Goal: Information Seeking & Learning: Learn about a topic

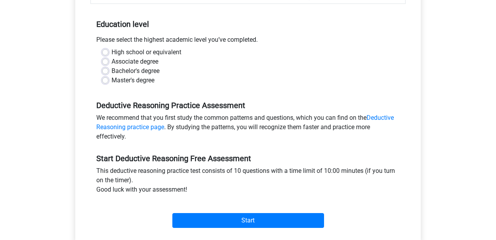
scroll to position [149, 0]
click at [112, 79] on label "Master's degree" at bounding box center [133, 79] width 43 height 9
click at [107, 79] on input "Master's degree" at bounding box center [105, 79] width 6 height 8
radio input "true"
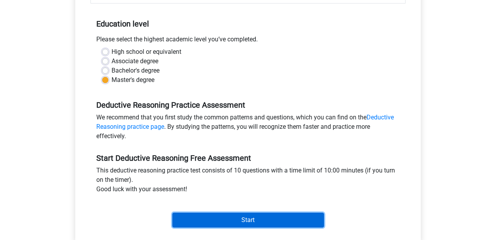
click at [230, 222] on input "Start" at bounding box center [248, 220] width 152 height 15
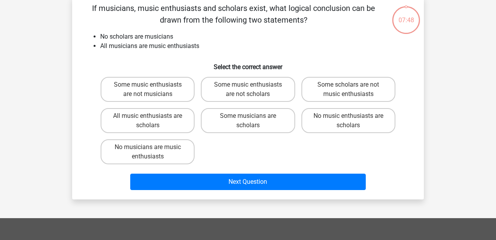
scroll to position [39, 0]
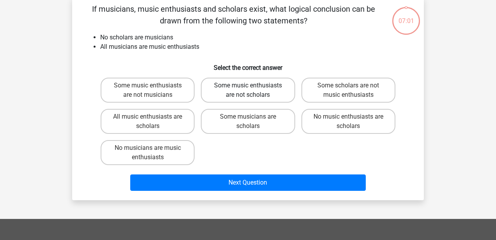
click at [262, 91] on label "Some music enthusiasts are not scholars" at bounding box center [248, 90] width 94 height 25
click at [253, 91] on input "Some music enthusiasts are not scholars" at bounding box center [250, 87] width 5 height 5
radio input "true"
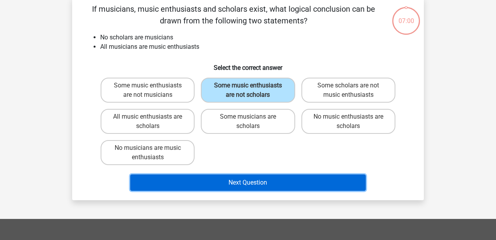
click at [265, 185] on button "Next Question" at bounding box center [248, 182] width 236 height 16
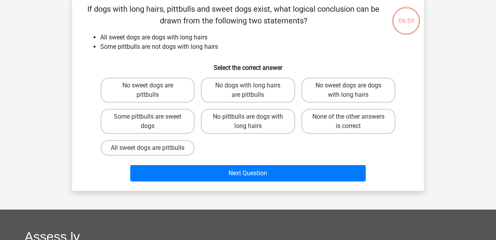
scroll to position [36, 0]
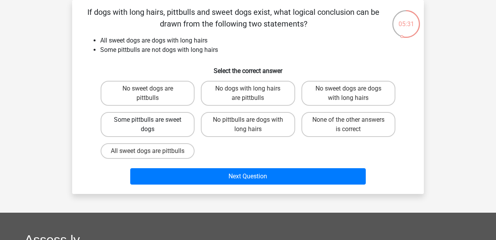
click at [164, 124] on label "Some pittbulls are sweet dogs" at bounding box center [148, 124] width 94 height 25
click at [153, 124] on input "Some pittbulls are sweet dogs" at bounding box center [150, 122] width 5 height 5
radio input "true"
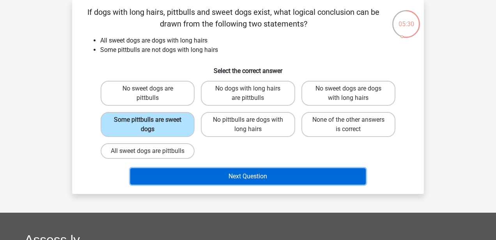
click at [266, 185] on button "Next Question" at bounding box center [248, 176] width 236 height 16
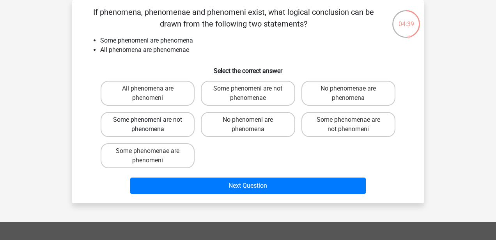
click at [163, 125] on label "Some phenomeni are not phenomena" at bounding box center [148, 124] width 94 height 25
click at [153, 125] on input "Some phenomeni are not phenomena" at bounding box center [150, 122] width 5 height 5
radio input "true"
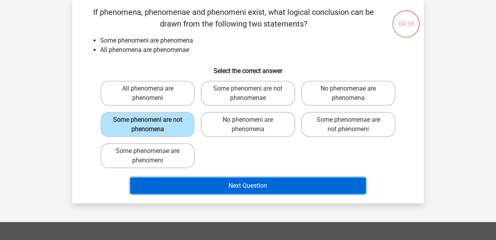
click at [225, 185] on button "Next Question" at bounding box center [248, 185] width 236 height 16
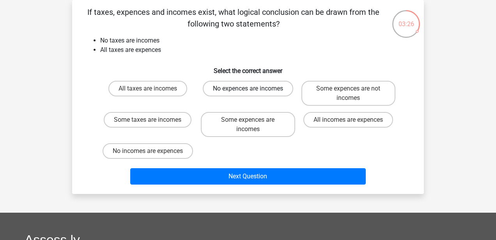
click at [240, 89] on label "No expences are incomes" at bounding box center [248, 89] width 91 height 16
click at [248, 89] on input "No expences are incomes" at bounding box center [250, 91] width 5 height 5
radio input "true"
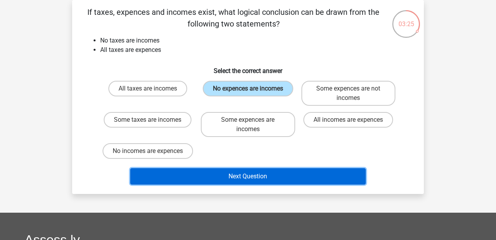
click at [242, 176] on button "Next Question" at bounding box center [248, 176] width 236 height 16
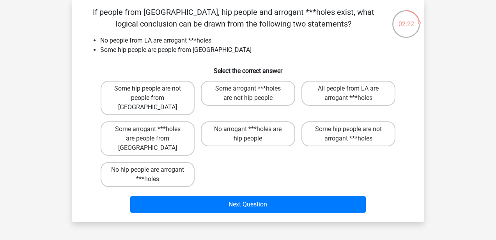
click at [172, 99] on label "Some hip people are not people from LA" at bounding box center [148, 98] width 94 height 34
click at [153, 94] on input "Some hip people are not people from LA" at bounding box center [150, 91] width 5 height 5
radio input "true"
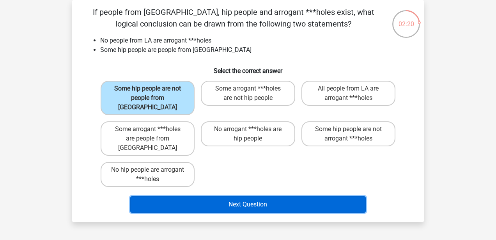
click at [240, 196] on button "Next Question" at bounding box center [248, 204] width 236 height 16
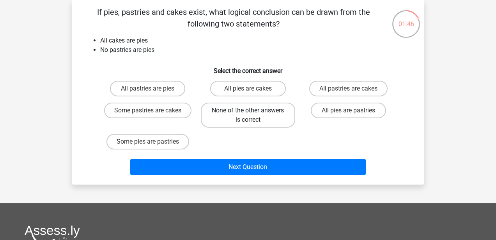
click at [250, 110] on label "None of the other answers is correct" at bounding box center [248, 115] width 94 height 25
click at [250, 110] on input "None of the other answers is correct" at bounding box center [250, 112] width 5 height 5
radio input "true"
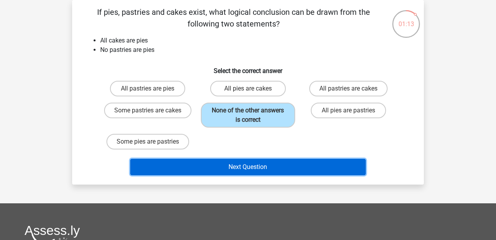
click at [248, 169] on button "Next Question" at bounding box center [248, 167] width 236 height 16
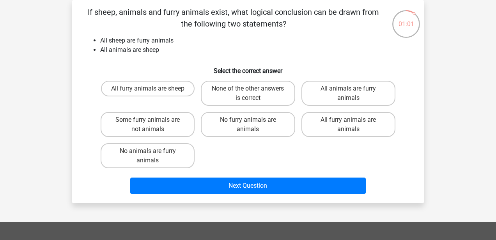
scroll to position [33, 0]
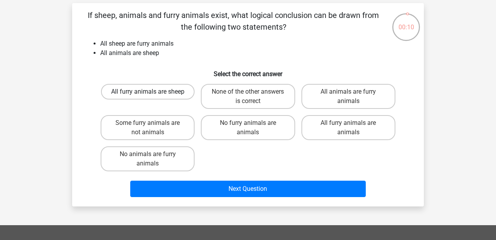
click at [144, 95] on label "All furry animals are sheep" at bounding box center [148, 92] width 94 height 16
click at [148, 95] on input "All furry animals are sheep" at bounding box center [150, 94] width 5 height 5
radio input "true"
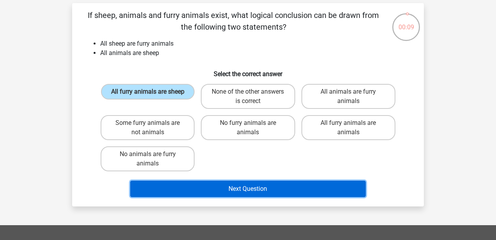
click at [233, 192] on button "Next Question" at bounding box center [248, 189] width 236 height 16
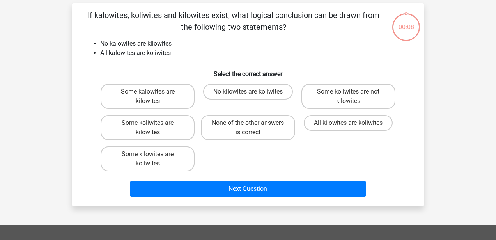
scroll to position [36, 0]
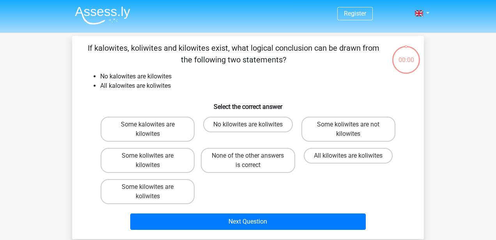
scroll to position [36, 0]
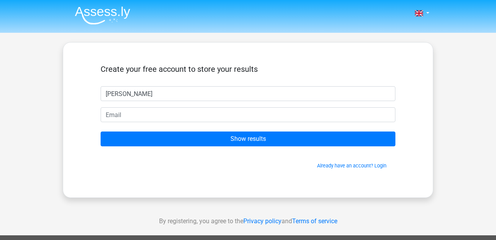
type input "[PERSON_NAME]"
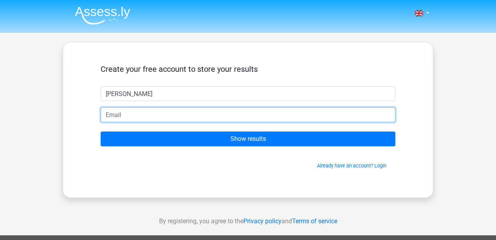
type input "[EMAIL_ADDRESS][DOMAIN_NAME]"
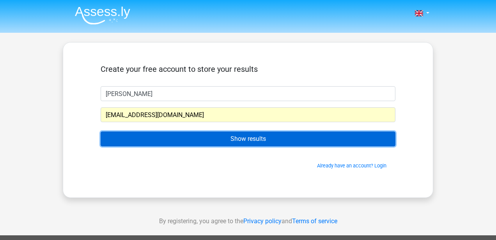
click at [213, 138] on input "Show results" at bounding box center [248, 138] width 295 height 15
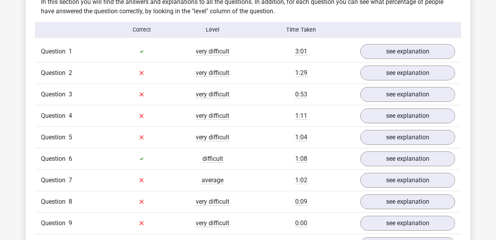
scroll to position [621, 0]
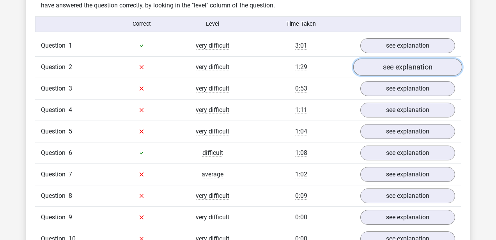
click at [385, 64] on link "see explanation" at bounding box center [407, 67] width 109 height 17
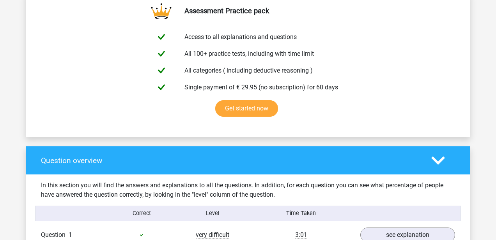
scroll to position [427, 0]
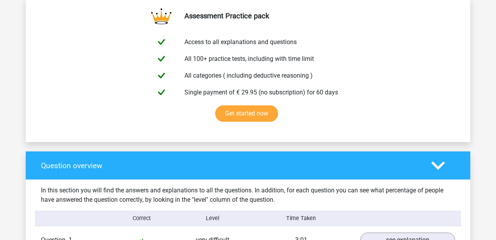
click at [440, 167] on polygon at bounding box center [438, 165] width 14 height 9
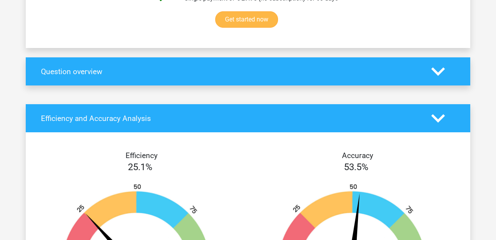
scroll to position [514, 0]
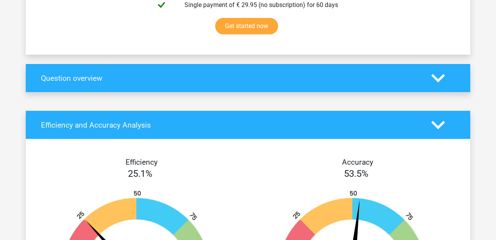
click at [444, 74] on polygon at bounding box center [438, 78] width 14 height 9
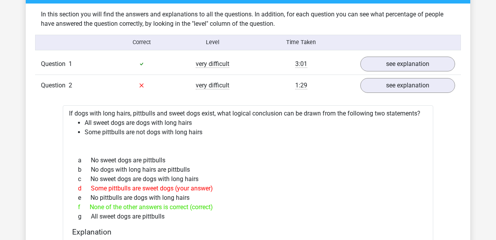
scroll to position [576, 0]
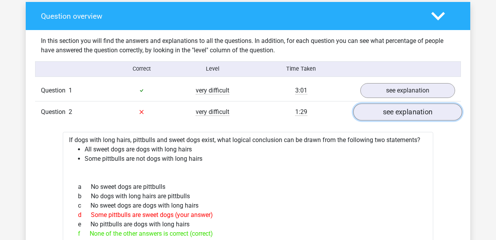
click at [397, 112] on link "see explanation" at bounding box center [407, 111] width 109 height 17
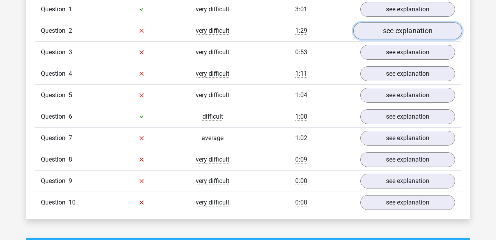
scroll to position [676, 0]
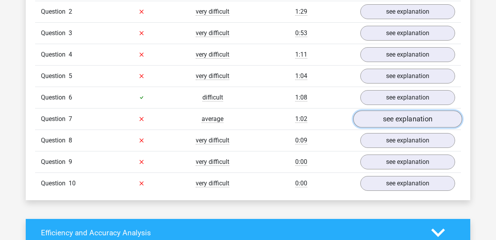
click at [396, 123] on link "see explanation" at bounding box center [407, 118] width 109 height 17
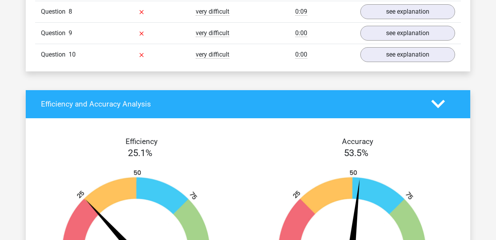
scroll to position [1232, 0]
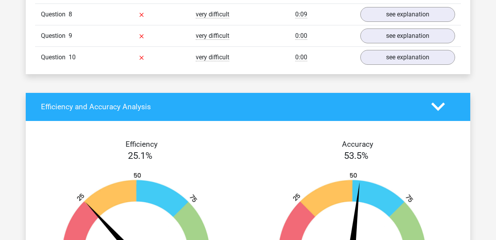
click at [434, 105] on polygon at bounding box center [438, 107] width 14 height 9
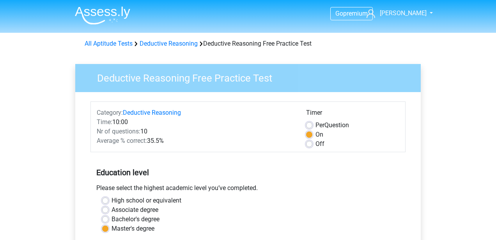
scroll to position [149, 0]
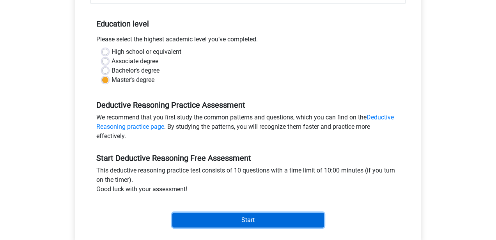
click at [261, 219] on input "Start" at bounding box center [248, 220] width 152 height 15
click at [268, 219] on input "Start" at bounding box center [248, 220] width 152 height 15
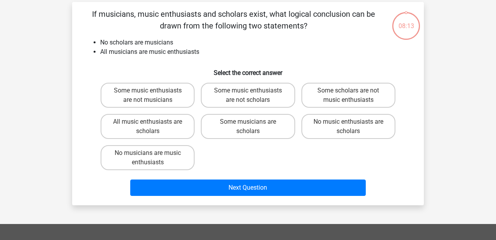
scroll to position [35, 0]
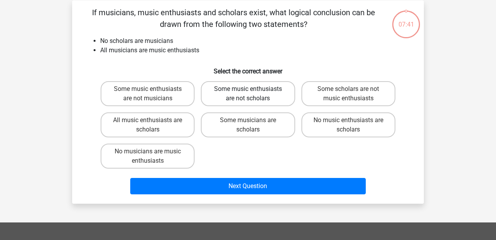
click at [249, 100] on label "Some music enthusiasts are not scholars" at bounding box center [248, 93] width 94 height 25
click at [249, 94] on input "Some music enthusiasts are not scholars" at bounding box center [250, 91] width 5 height 5
radio input "true"
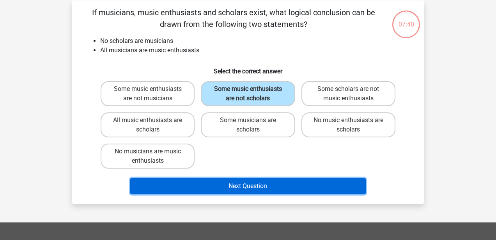
click at [267, 184] on button "Next Question" at bounding box center [248, 186] width 236 height 16
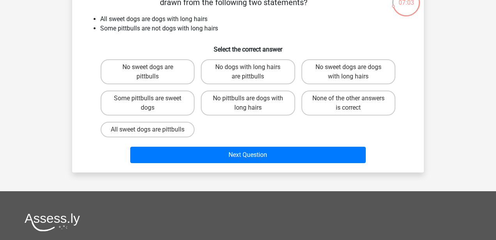
scroll to position [59, 0]
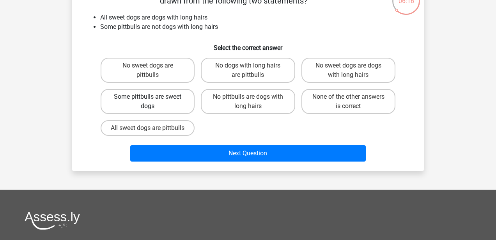
click at [162, 106] on label "Some pittbulls are sweet dogs" at bounding box center [148, 101] width 94 height 25
click at [153, 102] on input "Some pittbulls are sweet dogs" at bounding box center [150, 99] width 5 height 5
radio input "true"
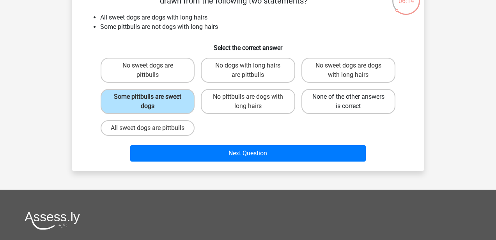
click at [335, 104] on label "None of the other answers is correct" at bounding box center [349, 101] width 94 height 25
click at [348, 102] on input "None of the other answers is correct" at bounding box center [350, 99] width 5 height 5
radio input "true"
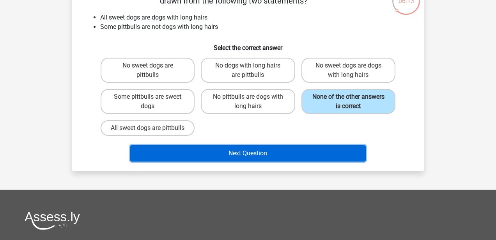
click at [279, 162] on button "Next Question" at bounding box center [248, 153] width 236 height 16
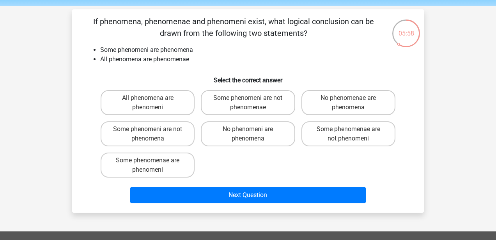
scroll to position [30, 0]
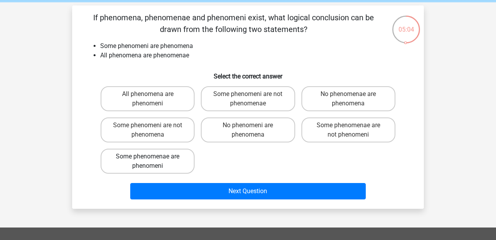
click at [163, 163] on label "Some phenomenae are phenomeni" at bounding box center [148, 161] width 94 height 25
click at [153, 162] on input "Some phenomenae are phenomeni" at bounding box center [150, 158] width 5 height 5
radio input "true"
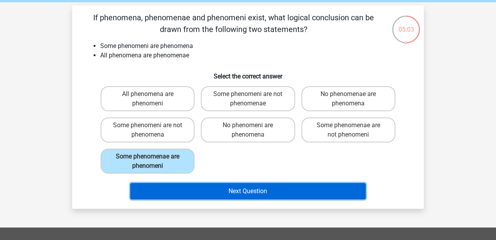
click at [268, 198] on button "Next Question" at bounding box center [248, 191] width 236 height 16
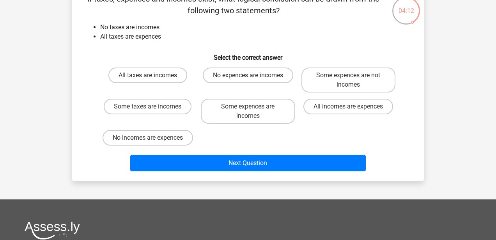
scroll to position [52, 0]
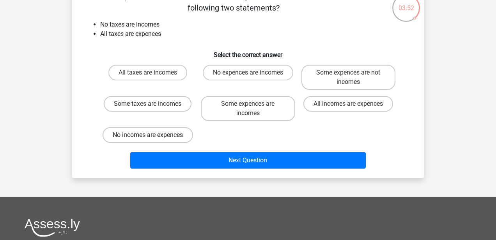
click at [155, 135] on label "No incomes are expences" at bounding box center [148, 135] width 91 height 16
click at [153, 135] on input "No incomes are expences" at bounding box center [150, 137] width 5 height 5
radio input "true"
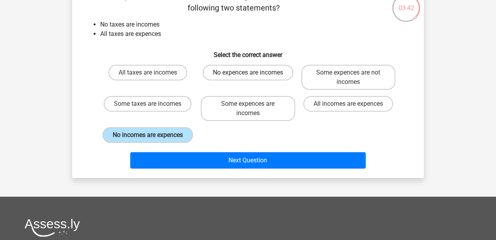
click at [242, 76] on label "No expences are incomes" at bounding box center [248, 73] width 91 height 16
click at [248, 76] on input "No expences are incomes" at bounding box center [250, 75] width 5 height 5
radio input "true"
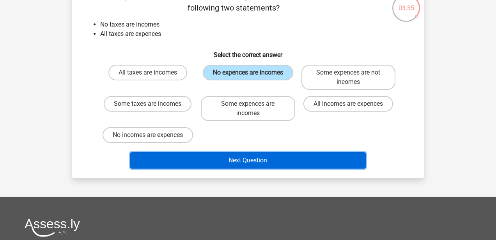
click at [240, 162] on button "Next Question" at bounding box center [248, 160] width 236 height 16
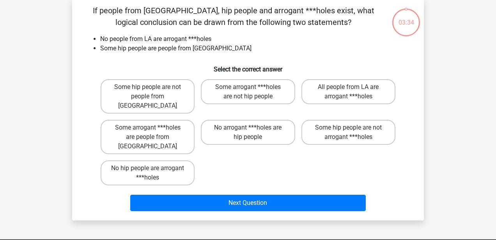
scroll to position [36, 0]
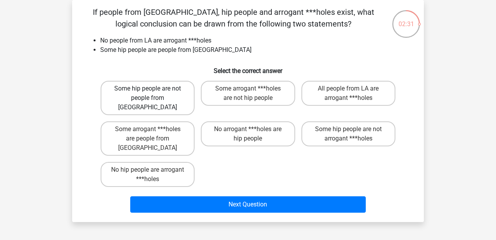
click at [160, 95] on label "Some hip people are not people from [GEOGRAPHIC_DATA]" at bounding box center [148, 98] width 94 height 34
click at [153, 94] on input "Some hip people are not people from [GEOGRAPHIC_DATA]" at bounding box center [150, 91] width 5 height 5
radio input "true"
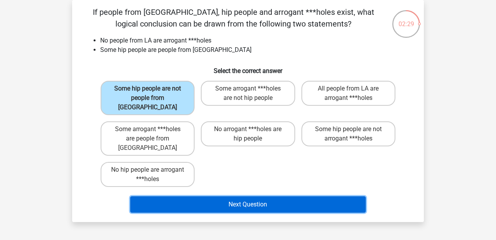
click at [251, 196] on button "Next Question" at bounding box center [248, 204] width 236 height 16
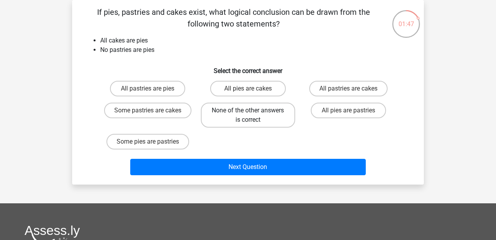
click at [267, 117] on label "None of the other answers is correct" at bounding box center [248, 115] width 94 height 25
click at [253, 115] on input "None of the other answers is correct" at bounding box center [250, 112] width 5 height 5
radio input "true"
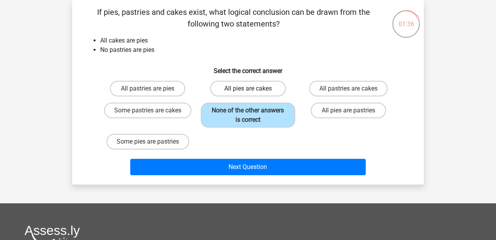
click at [259, 86] on label "All pies are cakes" at bounding box center [247, 89] width 75 height 16
click at [253, 89] on input "All pies are cakes" at bounding box center [250, 91] width 5 height 5
radio input "true"
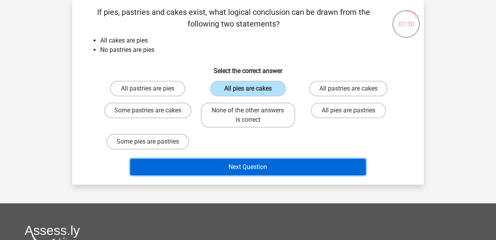
click at [233, 168] on button "Next Question" at bounding box center [248, 167] width 236 height 16
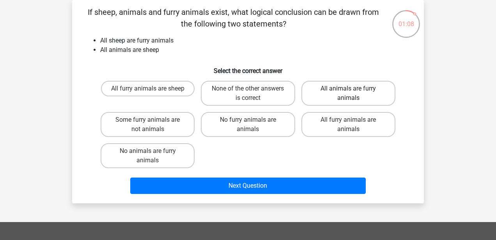
click at [335, 96] on label "All animals are furry animals" at bounding box center [349, 93] width 94 height 25
click at [348, 94] on input "All animals are furry animals" at bounding box center [350, 91] width 5 height 5
radio input "true"
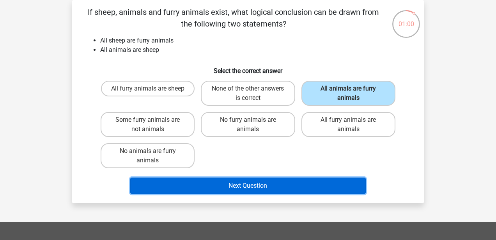
click at [230, 186] on button "Next Question" at bounding box center [248, 185] width 236 height 16
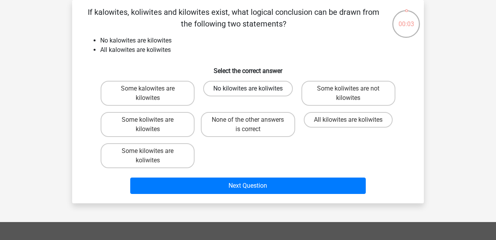
click at [240, 91] on label "No kilowites are koliwites" at bounding box center [248, 89] width 90 height 16
click at [248, 91] on input "No kilowites are koliwites" at bounding box center [250, 91] width 5 height 5
radio input "true"
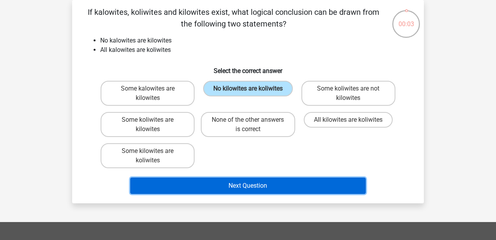
click at [252, 184] on button "Next Question" at bounding box center [248, 185] width 236 height 16
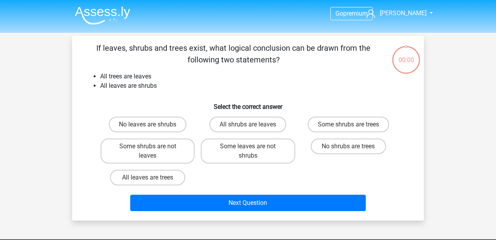
scroll to position [36, 0]
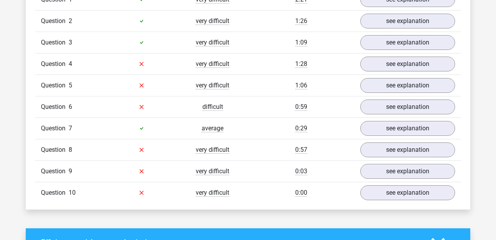
scroll to position [645, 0]
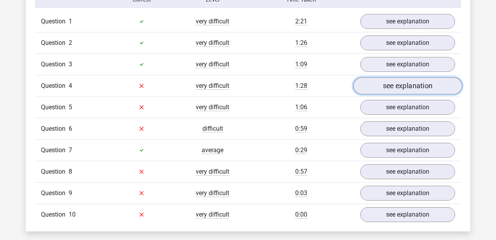
click at [398, 85] on link "see explanation" at bounding box center [407, 85] width 109 height 17
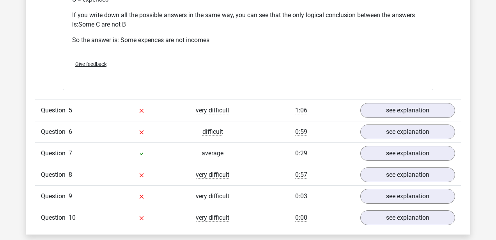
scroll to position [963, 0]
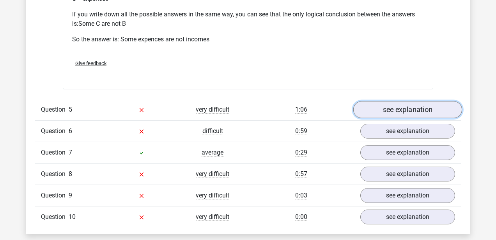
click at [410, 113] on link "see explanation" at bounding box center [407, 109] width 109 height 17
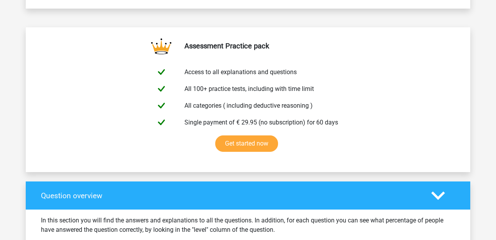
scroll to position [257, 0]
